Goal: Information Seeking & Learning: Learn about a topic

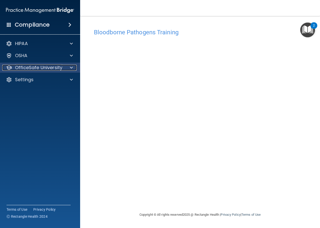
click at [71, 66] on span at bounding box center [71, 68] width 3 height 6
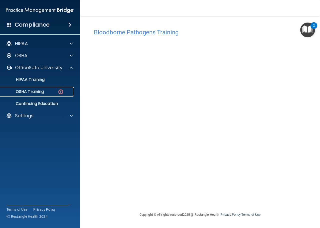
click at [58, 92] on img at bounding box center [61, 92] width 6 height 6
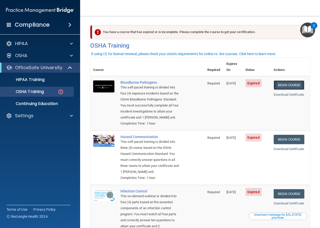
click at [275, 80] on link "Begin Course" at bounding box center [289, 84] width 31 height 9
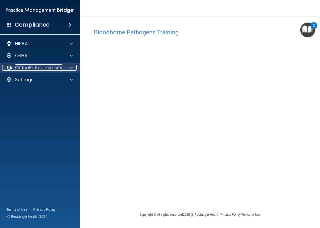
click at [57, 69] on p "OfficeSafe University" at bounding box center [38, 68] width 47 height 6
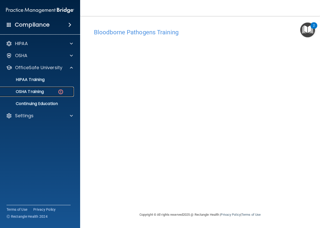
click at [61, 92] on img at bounding box center [61, 92] width 6 height 6
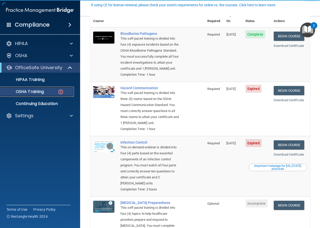
scroll to position [75, 0]
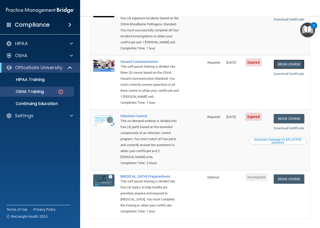
click at [279, 69] on link "Begin Course" at bounding box center [289, 64] width 31 height 9
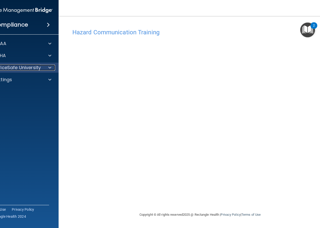
click at [35, 69] on p "OfficeSafe University" at bounding box center [16, 68] width 47 height 6
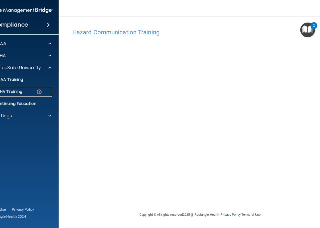
click at [29, 88] on link "OSHA Training" at bounding box center [12, 92] width 79 height 10
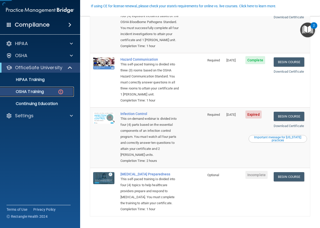
scroll to position [100, 0]
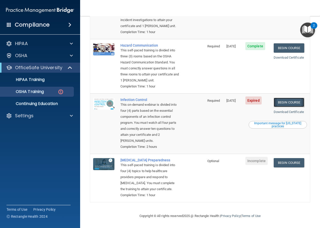
click at [290, 104] on link "Begin Course" at bounding box center [289, 102] width 31 height 9
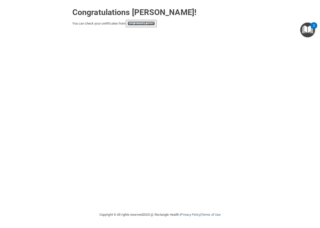
click at [148, 24] on link "your account page!" at bounding box center [141, 24] width 27 height 4
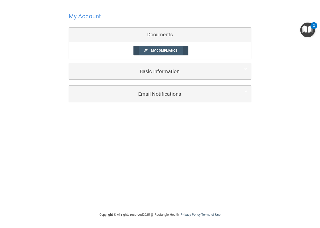
click at [178, 49] on link "My Compliance" at bounding box center [160, 50] width 55 height 9
